Goal: Task Accomplishment & Management: Manage account settings

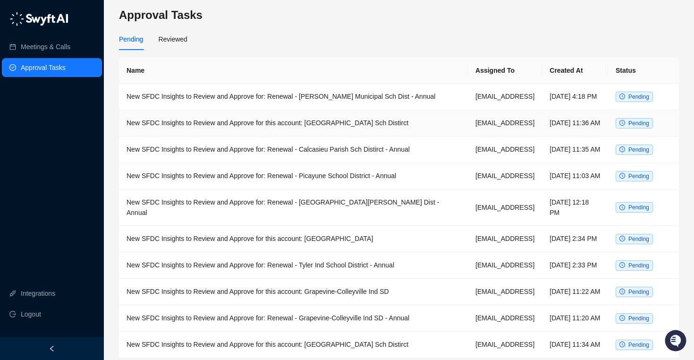
click at [326, 133] on td "New SFDC Insights to Review and Approve for this account: [GEOGRAPHIC_DATA] Sch…" at bounding box center [293, 123] width 349 height 26
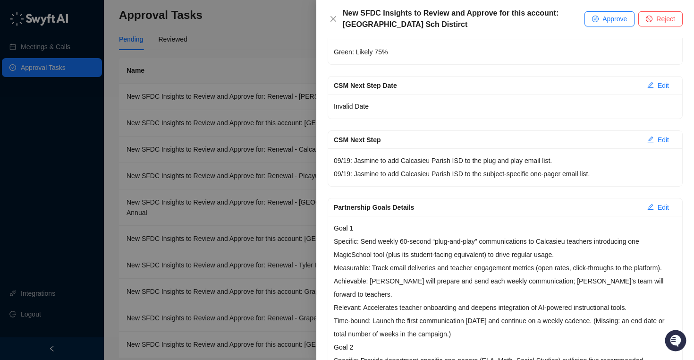
scroll to position [195, 0]
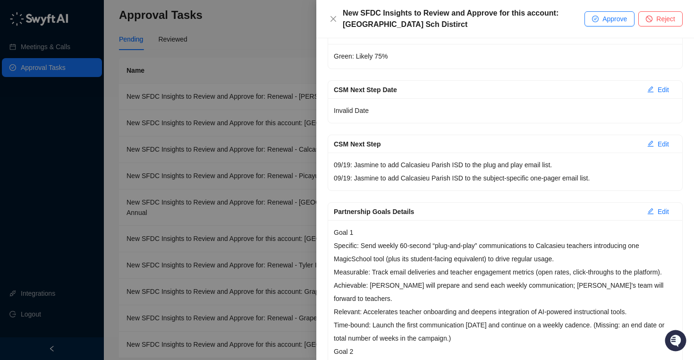
click at [429, 179] on p "09/19: Jasmine to add Calcasieu Parish ISD to the plug and play email list. 09/…" at bounding box center [505, 171] width 343 height 26
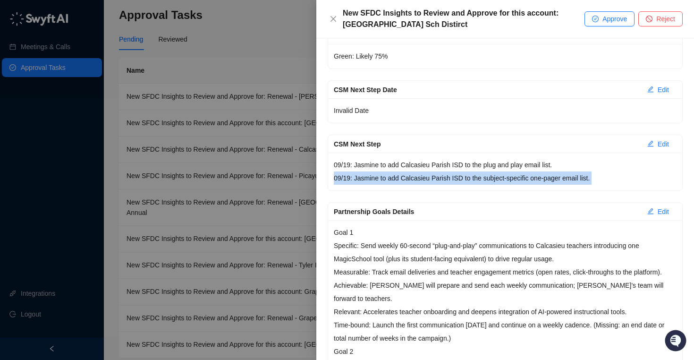
click at [429, 179] on p "09/19: Jasmine to add Calcasieu Parish ISD to the plug and play email list. 09/…" at bounding box center [505, 171] width 343 height 26
copy p "09/19: Jasmine to add Calcasieu Parish ISD to the subject-specific one-pager em…"
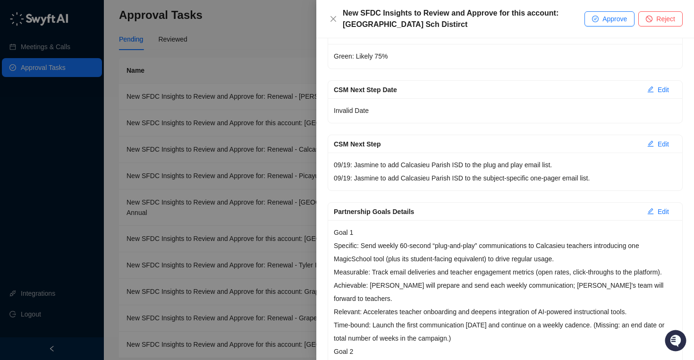
click at [267, 52] on div at bounding box center [347, 180] width 694 height 360
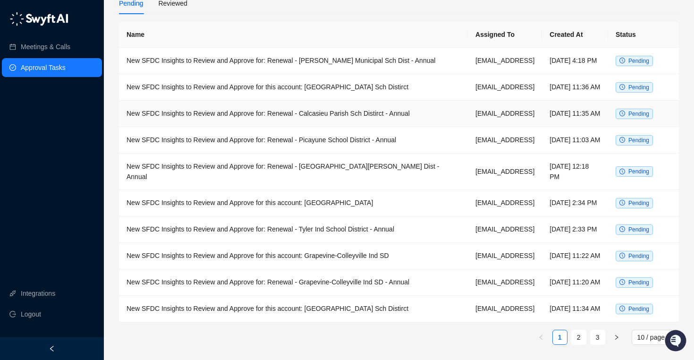
scroll to position [64, 0]
click at [577, 339] on link "2" at bounding box center [578, 337] width 14 height 14
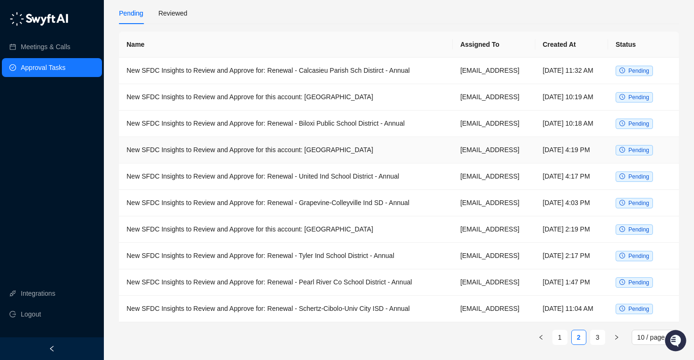
scroll to position [94, 0]
click at [595, 336] on link "3" at bounding box center [597, 337] width 14 height 14
